Goal: Information Seeking & Learning: Learn about a topic

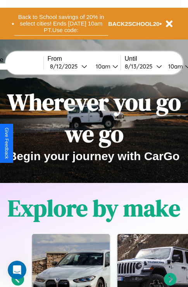
click at [61, 24] on button "Back to School savings of 20% in select cities! Ends [DATE] 10am PT. Use code:" at bounding box center [61, 24] width 94 height 24
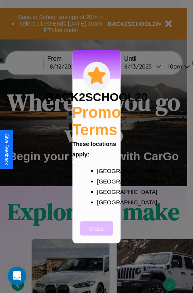
click at [97, 233] on button "Close" at bounding box center [96, 228] width 33 height 14
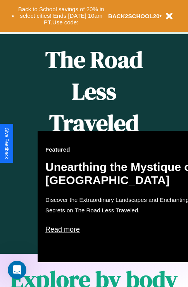
scroll to position [316, 0]
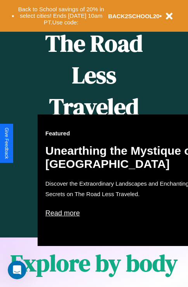
click at [94, 143] on div "Featured Unearthing the Mystique of [GEOGRAPHIC_DATA] Discover the Extraordinar…" at bounding box center [123, 179] width 170 height 131
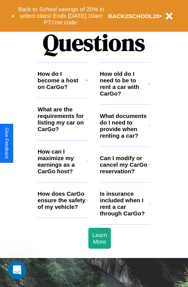
scroll to position [937, 0]
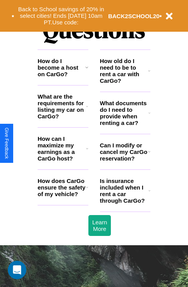
click at [63, 197] on h3 "How does CarGo ensure the safety of my vehicle?" at bounding box center [62, 187] width 48 height 20
click at [87, 152] on icon at bounding box center [87, 148] width 2 height 6
